Goal: Transaction & Acquisition: Purchase product/service

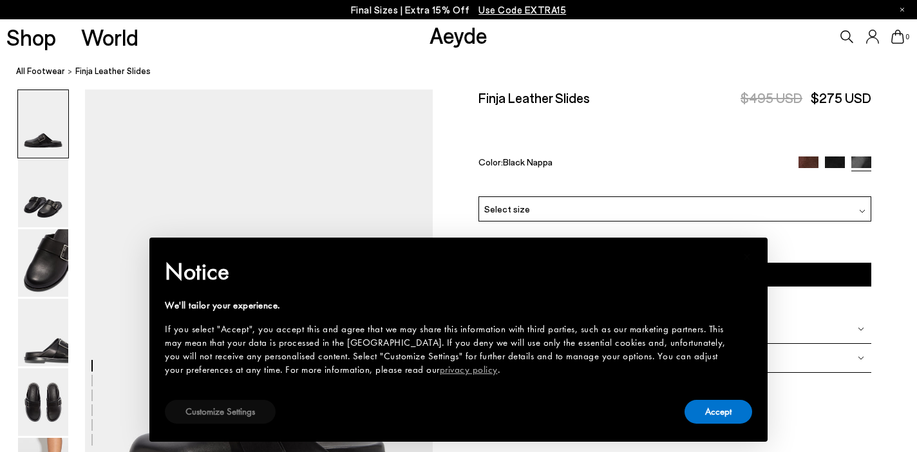
click at [209, 404] on button "Customize Settings" at bounding box center [220, 412] width 111 height 24
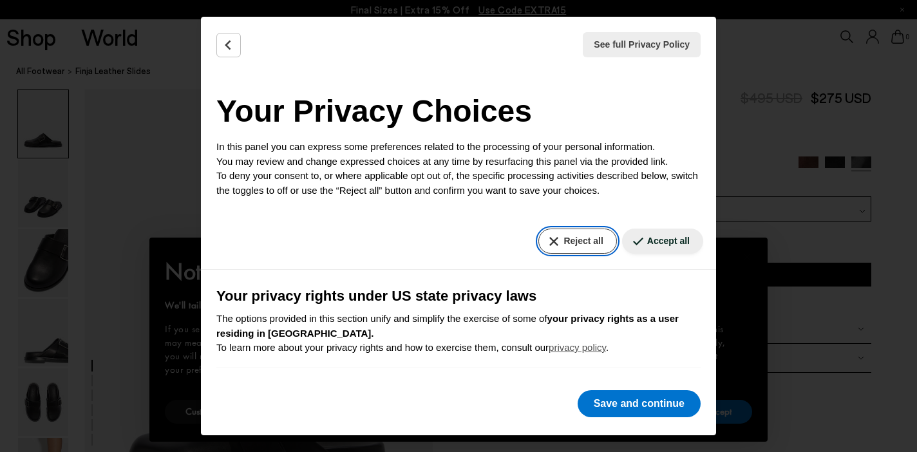
click at [562, 241] on button "Reject all" at bounding box center [577, 241] width 78 height 25
click at [581, 235] on button "Reject all" at bounding box center [577, 241] width 78 height 25
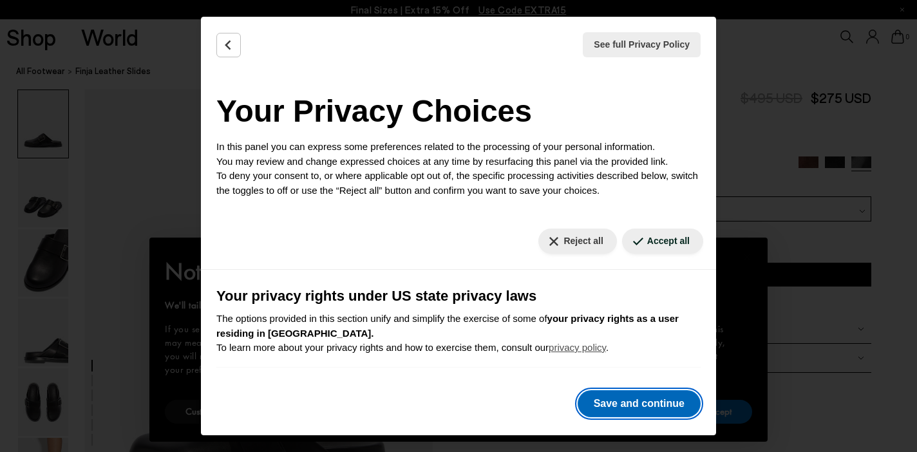
click at [644, 405] on button "Save and continue" at bounding box center [639, 403] width 123 height 27
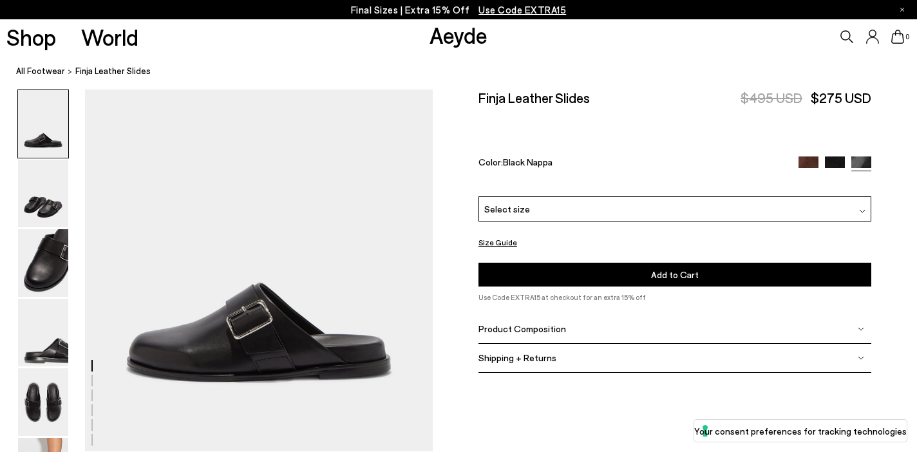
scroll to position [144, 0]
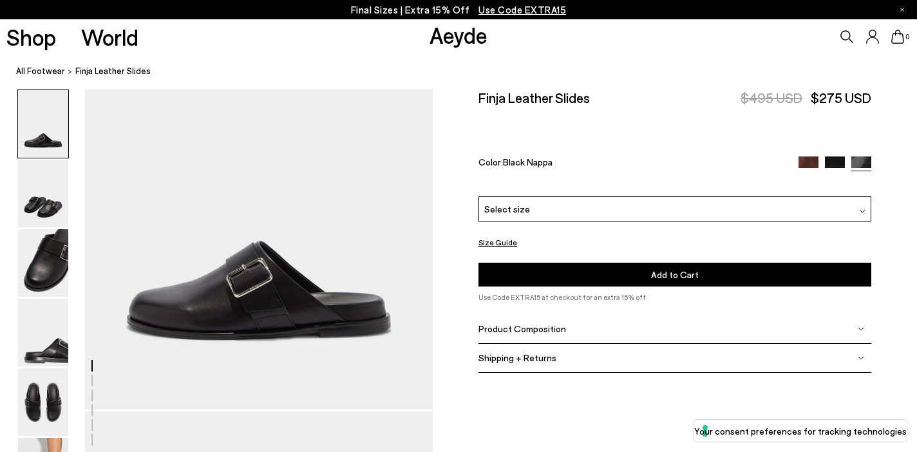
click at [626, 196] on div "Select size" at bounding box center [674, 208] width 393 height 25
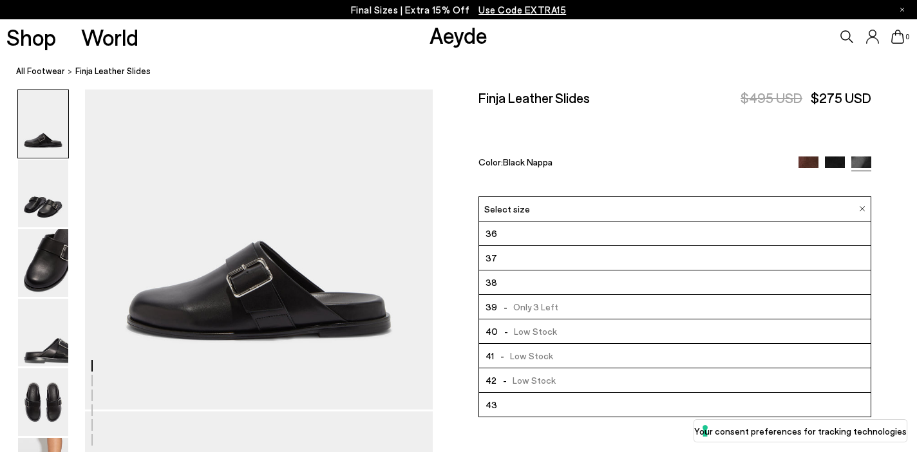
click at [583, 270] on li "38" at bounding box center [674, 282] width 391 height 24
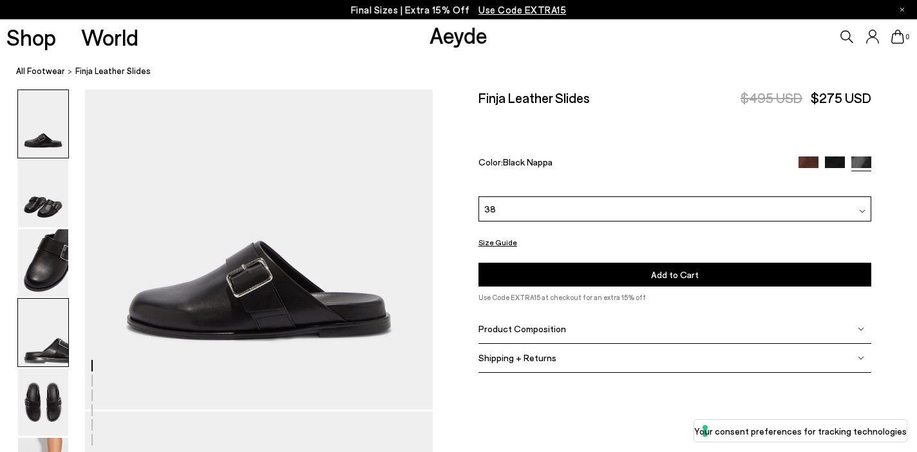
click at [41, 348] on img at bounding box center [43, 333] width 50 height 68
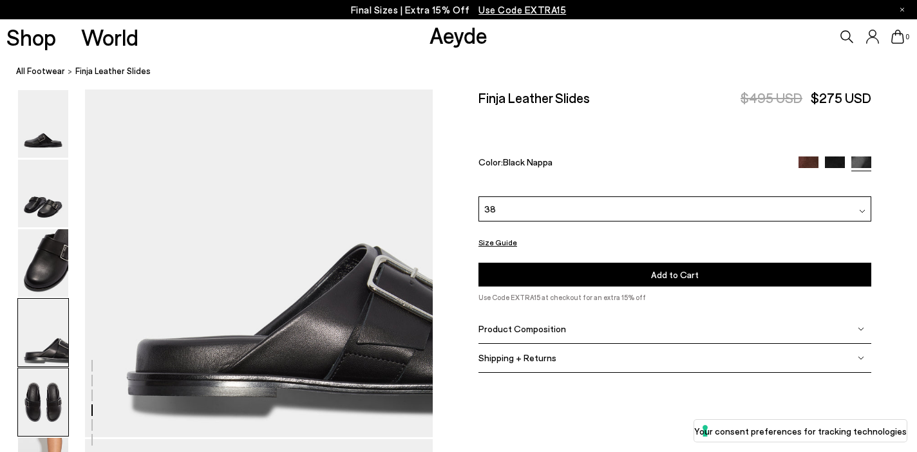
scroll to position [1573, 0]
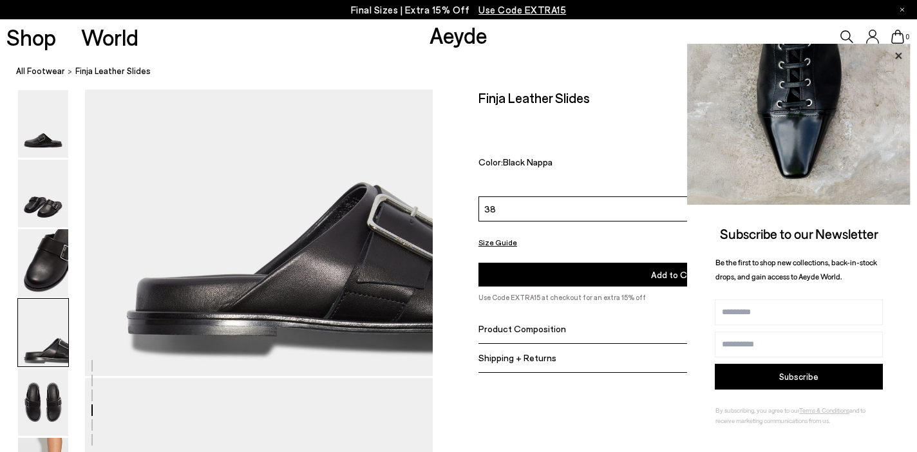
click at [896, 54] on icon at bounding box center [898, 55] width 6 height 6
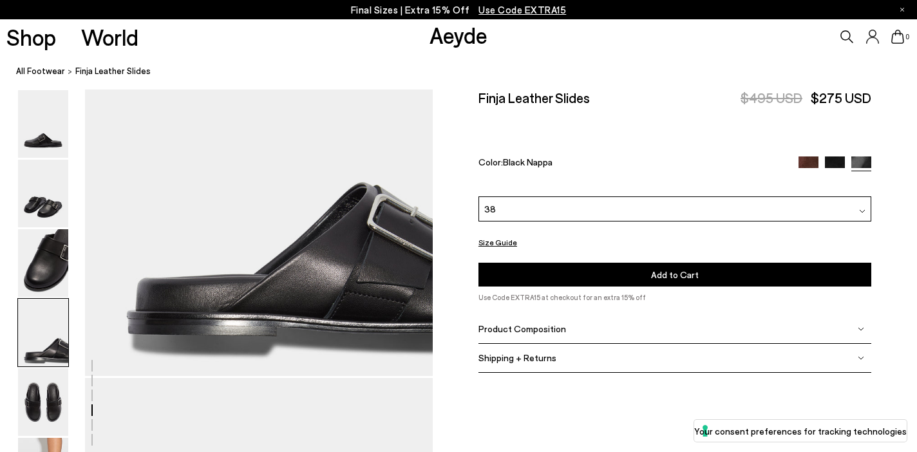
click at [524, 323] on span "Product Composition" at bounding box center [522, 328] width 88 height 11
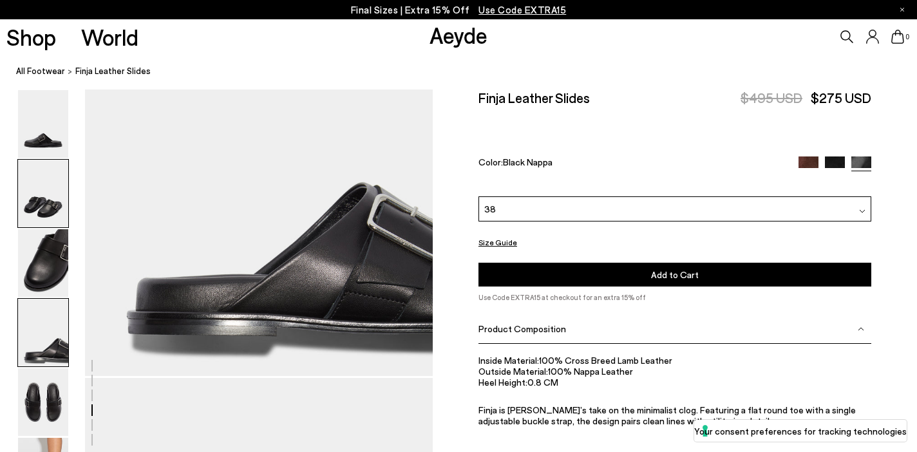
click at [32, 205] on img at bounding box center [43, 194] width 50 height 68
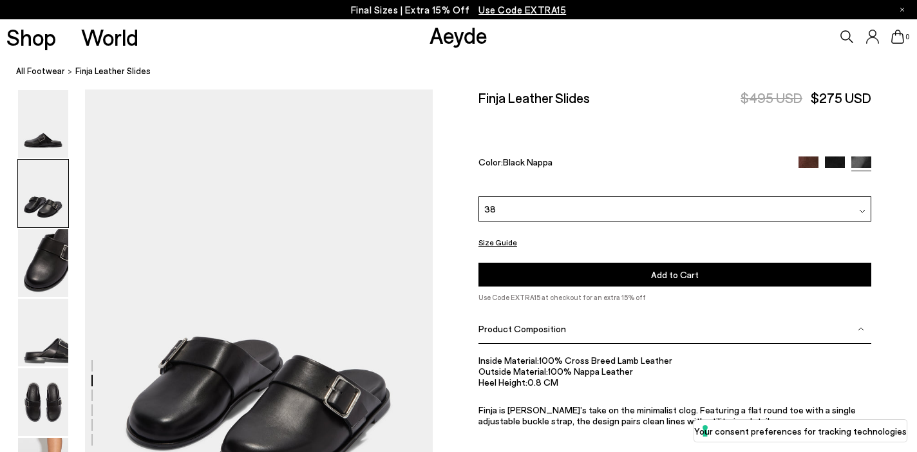
scroll to position [466, 0]
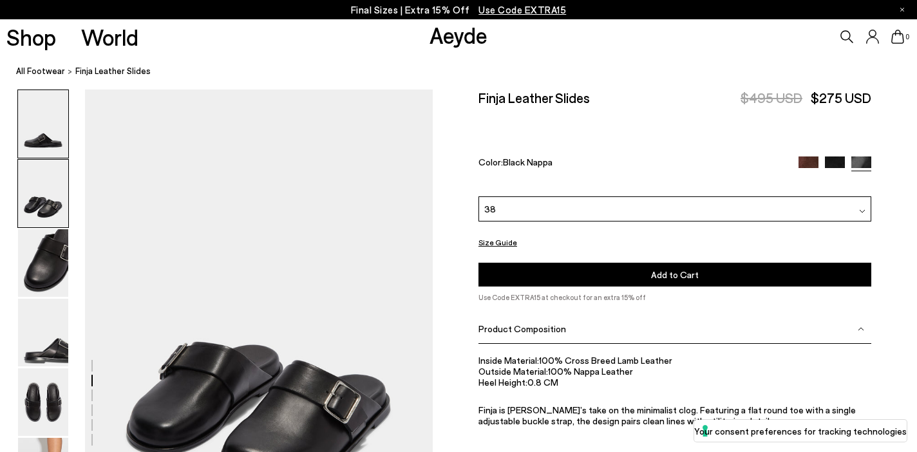
click at [39, 147] on img at bounding box center [43, 124] width 50 height 68
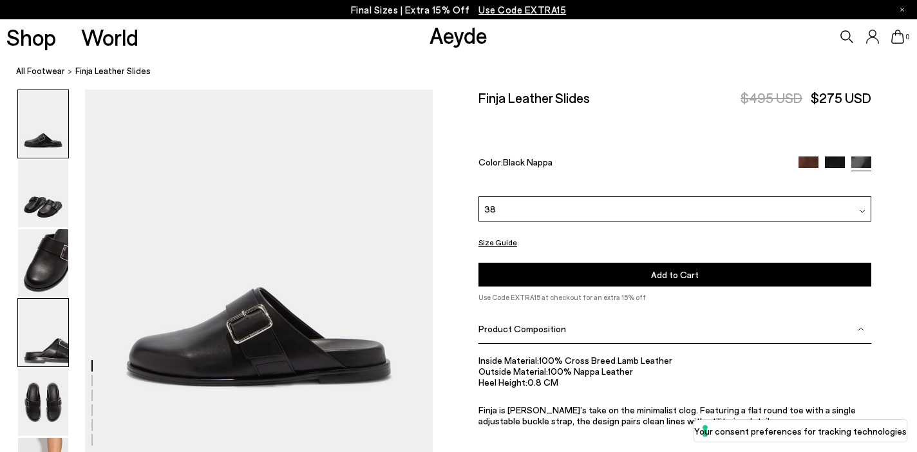
scroll to position [0, 0]
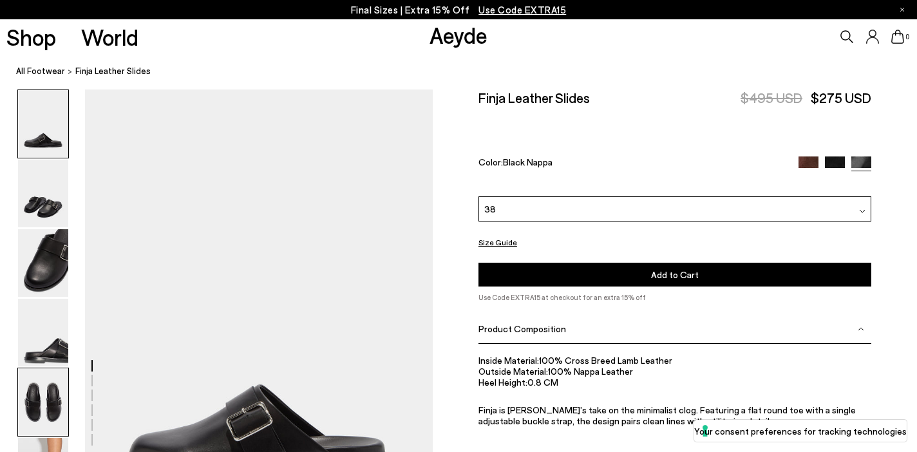
click at [52, 403] on img at bounding box center [43, 402] width 50 height 68
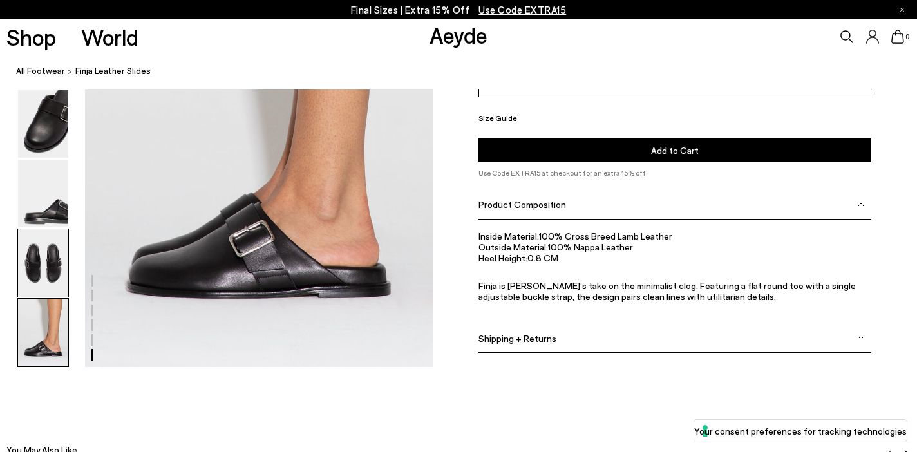
scroll to position [2508, 0]
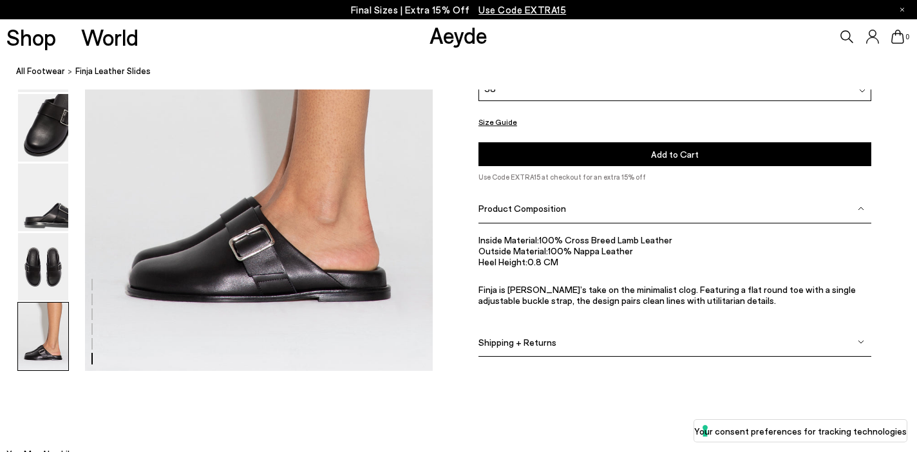
click at [46, 339] on img at bounding box center [43, 337] width 50 height 68
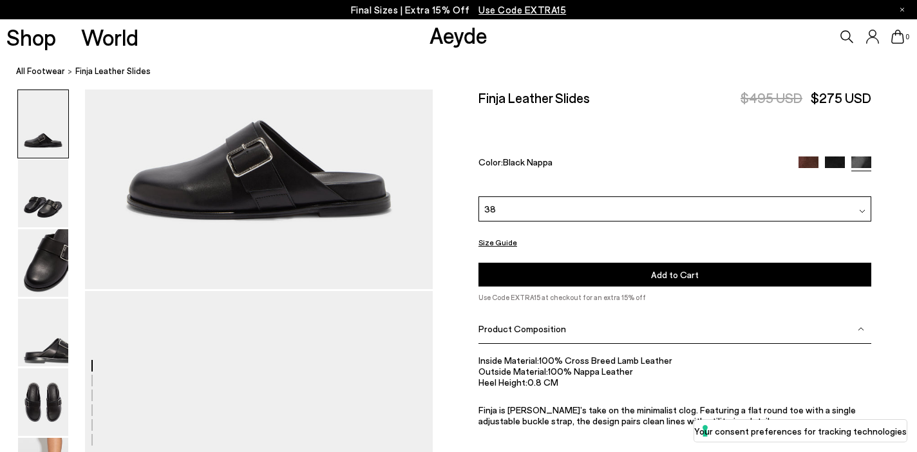
scroll to position [0, 0]
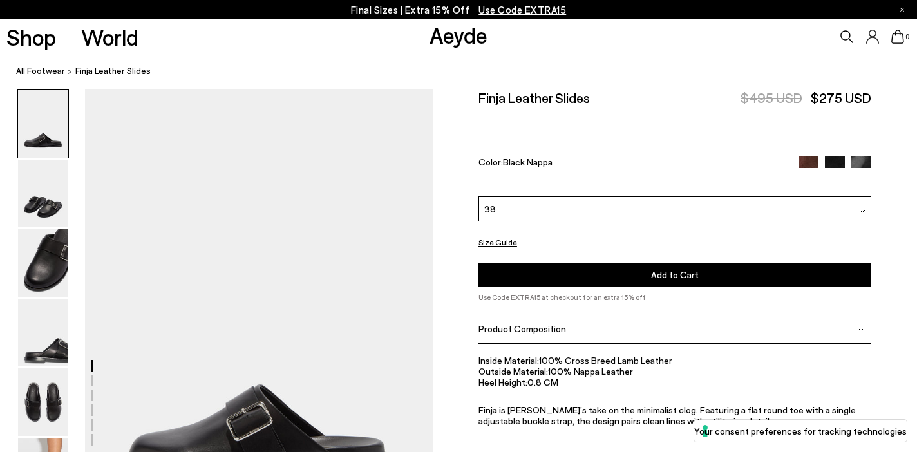
click at [543, 196] on div "38" at bounding box center [674, 208] width 393 height 25
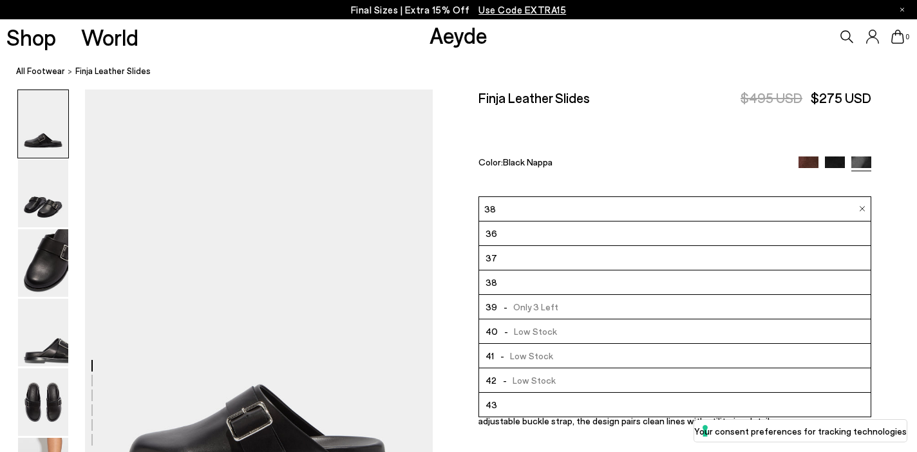
click at [549, 129] on div "Finja Leather Slides $495 USD $275 USD Color: Black Nappa" at bounding box center [674, 142] width 393 height 107
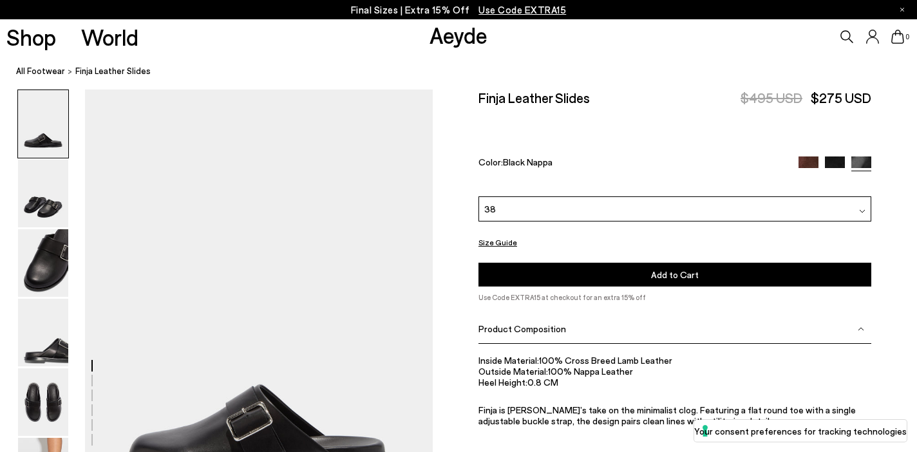
click at [499, 234] on button "Size Guide" at bounding box center [497, 242] width 39 height 16
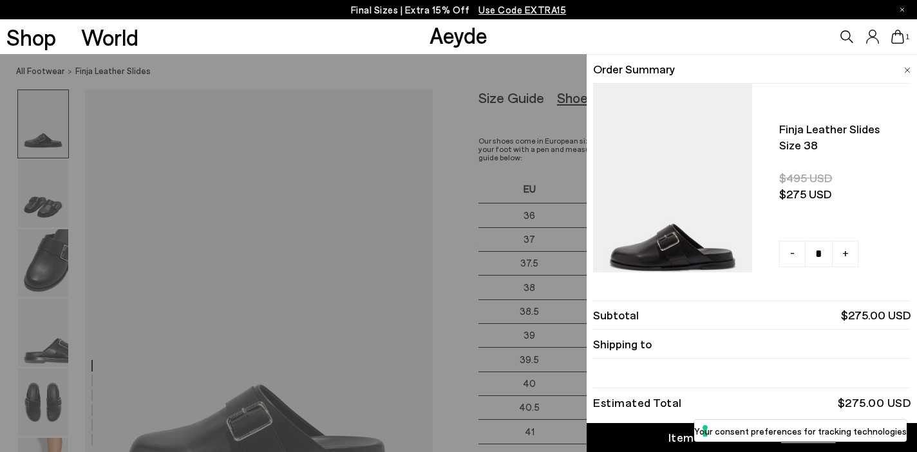
click at [903, 69] on li "Order Summary" at bounding box center [751, 69] width 317 height 29
click at [908, 70] on img at bounding box center [907, 71] width 6 height 6
